Goal: Communication & Community: Share content

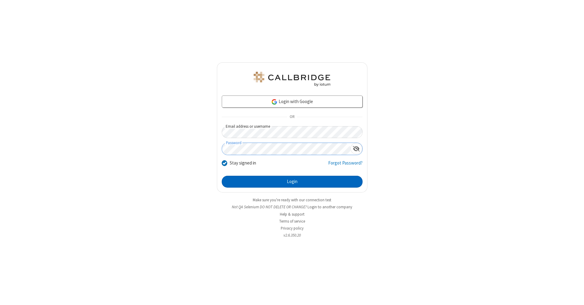
click at [292, 182] on button "Login" at bounding box center [292, 182] width 141 height 12
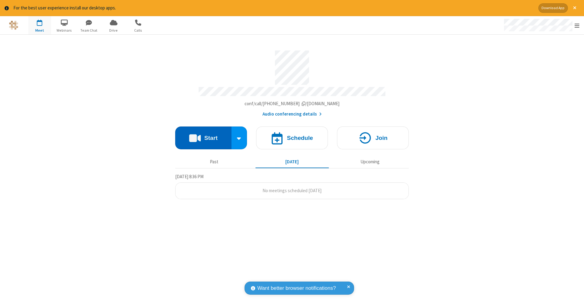
click at [203, 135] on button "Start" at bounding box center [203, 138] width 56 height 23
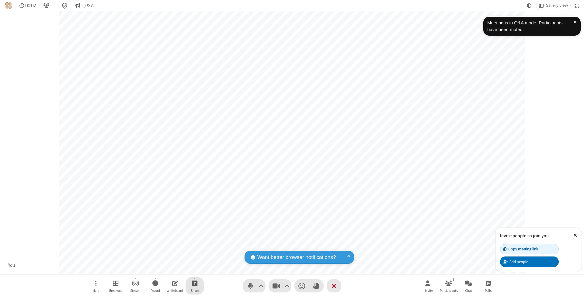
click at [194, 283] on span "Start sharing" at bounding box center [195, 283] width 6 height 8
click at [194, 246] on span "Share additional camera" at bounding box center [198, 247] width 45 height 5
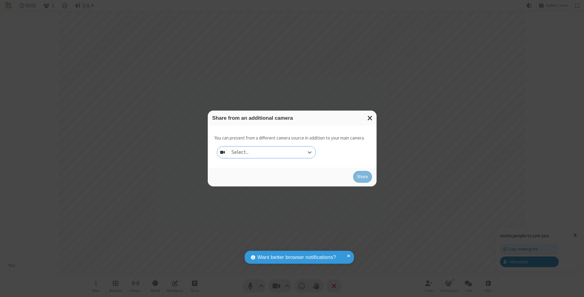
click at [272, 152] on div "Select..." at bounding box center [271, 152] width 87 height 12
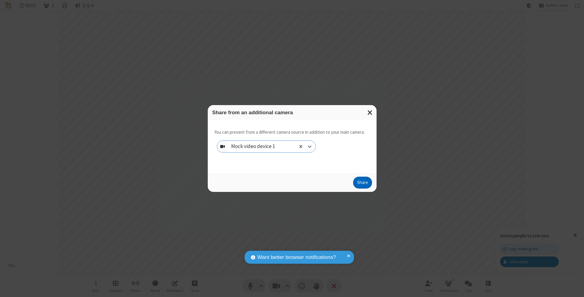
click at [362, 188] on button "Share" at bounding box center [362, 182] width 19 height 12
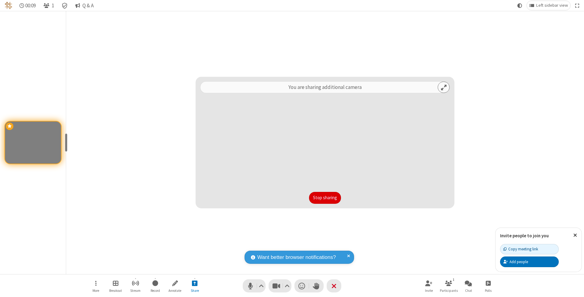
click at [309, 197] on button "Stop sharing" at bounding box center [325, 198] width 32 height 12
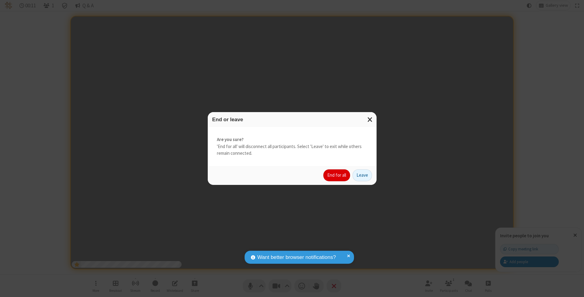
click at [337, 175] on button "End for all" at bounding box center [336, 175] width 27 height 12
